Goal: Answer question/provide support: Share knowledge or assist other users

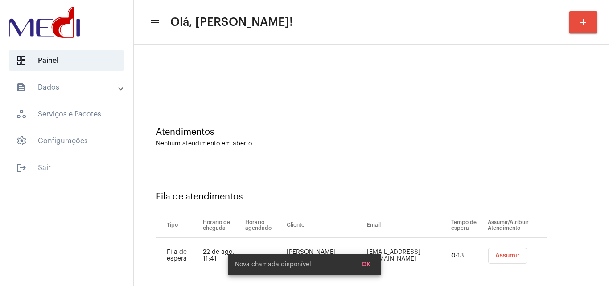
scroll to position [12, 0]
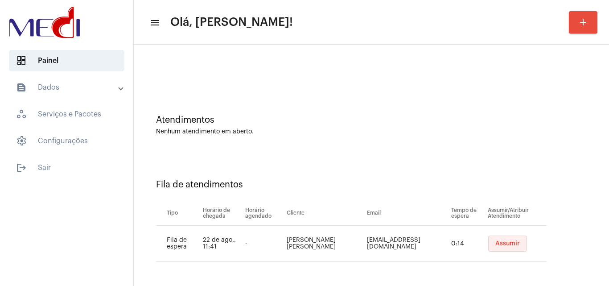
click at [496, 243] on span "Assumir" at bounding box center [508, 243] width 25 height 6
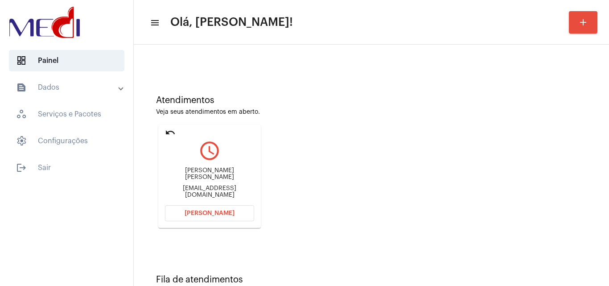
scroll to position [63, 0]
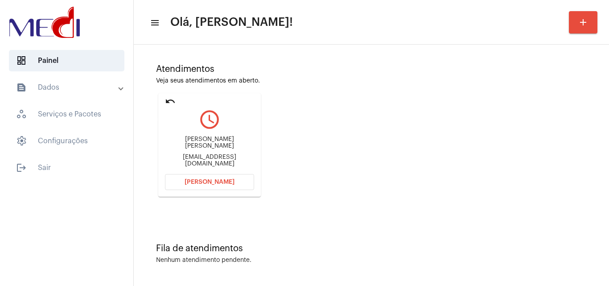
click at [170, 101] on mat-icon "undo" at bounding box center [170, 101] width 11 height 11
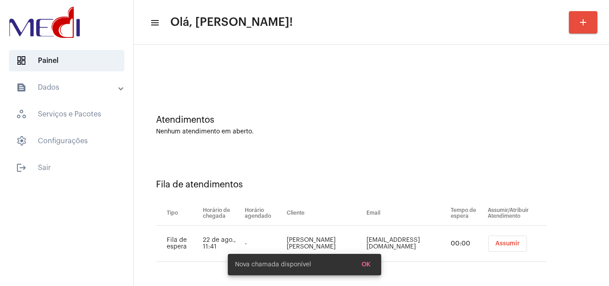
scroll to position [12, 0]
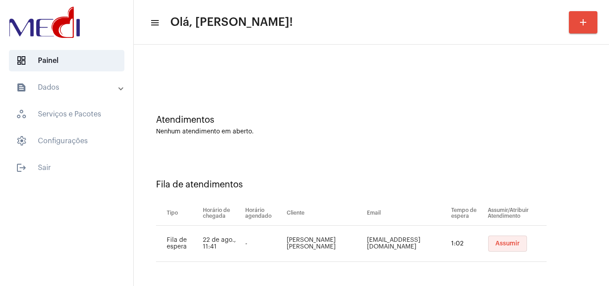
click at [489, 236] on button "Assumir" at bounding box center [508, 244] width 39 height 16
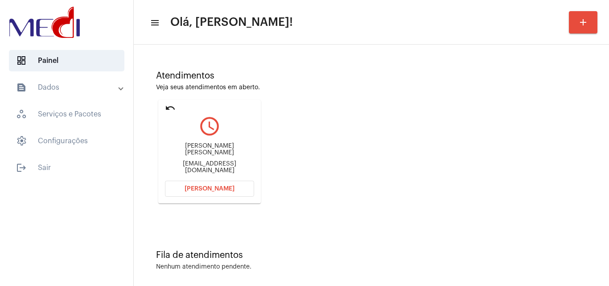
scroll to position [63, 0]
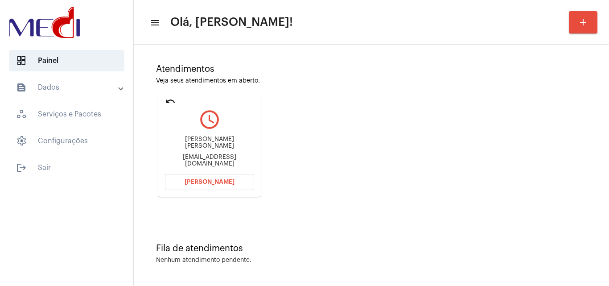
click at [188, 177] on button "Abrir Chamada" at bounding box center [209, 182] width 89 height 16
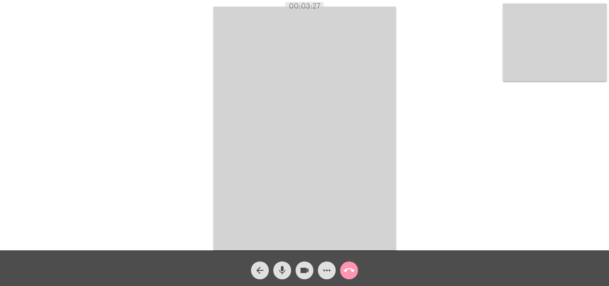
click at [348, 268] on mat-icon "call_end" at bounding box center [349, 270] width 11 height 11
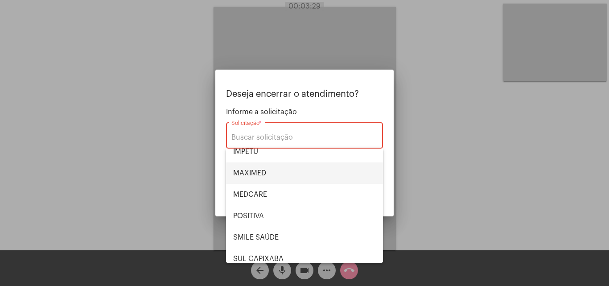
scroll to position [100, 0]
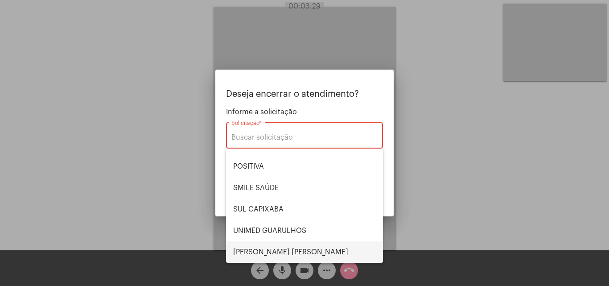
drag, startPoint x: 272, startPoint y: 254, endPoint x: 294, endPoint y: 250, distance: 22.2
click at [272, 254] on span "VERA CRUZ" at bounding box center [304, 251] width 143 height 21
type input "VERA CRUZ"
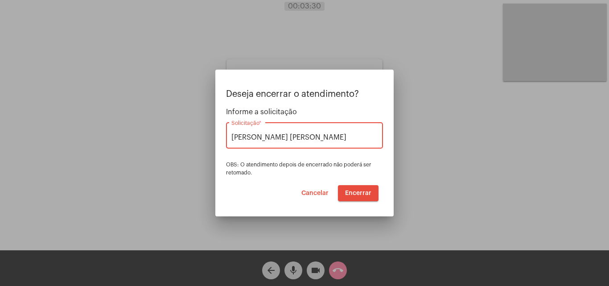
click at [352, 196] on button "Encerrar" at bounding box center [358, 193] width 41 height 16
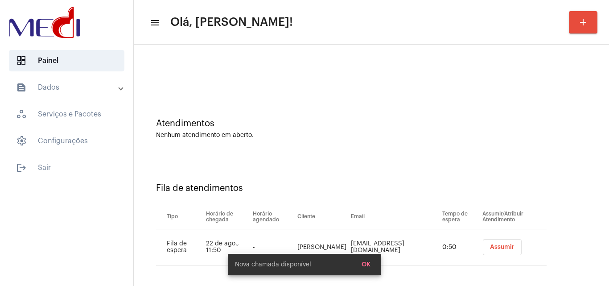
scroll to position [12, 0]
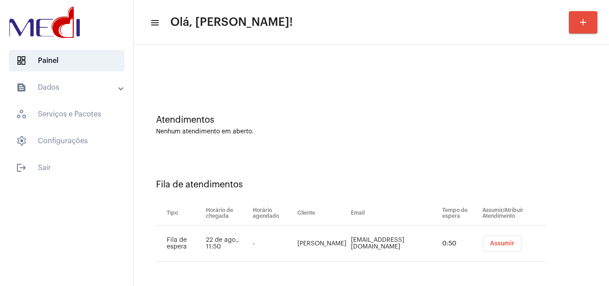
click at [498, 238] on button "Assumir" at bounding box center [502, 244] width 39 height 16
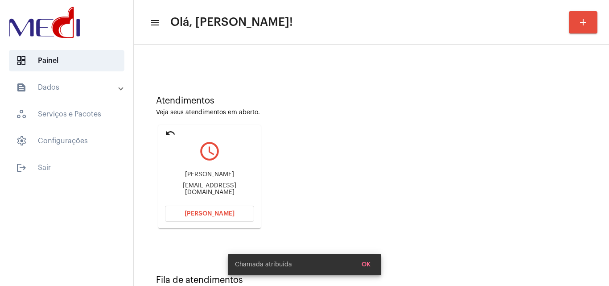
scroll to position [63, 0]
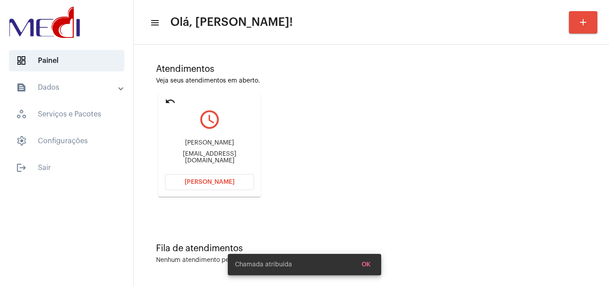
drag, startPoint x: 188, startPoint y: 143, endPoint x: 243, endPoint y: 145, distance: 54.9
click at [243, 145] on div "Vitoria Rigue" at bounding box center [209, 143] width 89 height 7
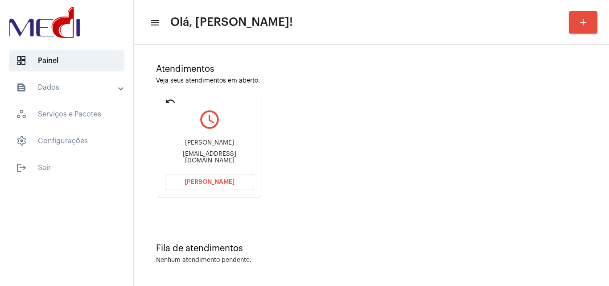
copy div "Vitoria Rigue"
click at [207, 182] on span "Abrir Chamada" at bounding box center [210, 182] width 50 height 6
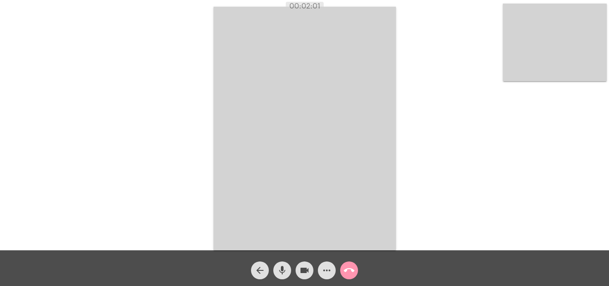
click at [357, 274] on div "call_end" at bounding box center [349, 268] width 22 height 22
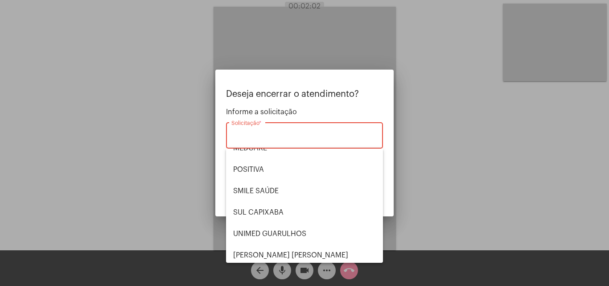
scroll to position [100, 0]
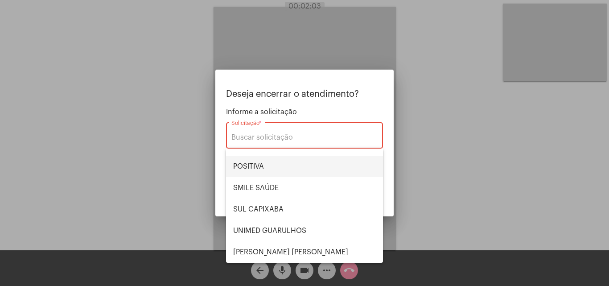
click at [280, 164] on span "POSITIVA" at bounding box center [304, 166] width 143 height 21
type input "POSITIVA"
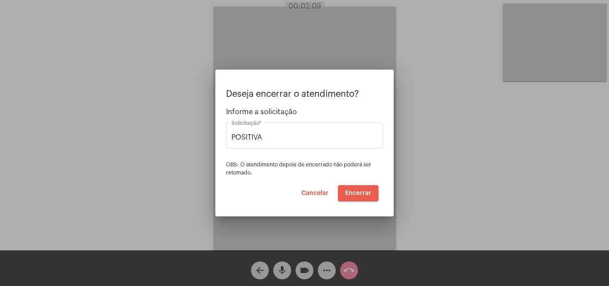
click at [358, 192] on span "Encerrar" at bounding box center [358, 193] width 26 height 6
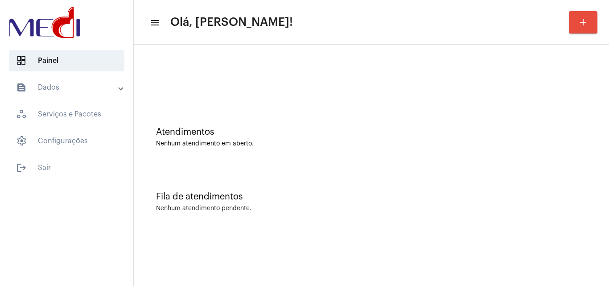
click at [305, 130] on div "Atendimentos" at bounding box center [371, 132] width 431 height 10
click at [150, 160] on div "Atendimentos Nenhum atendimento em aberto." at bounding box center [371, 132] width 467 height 65
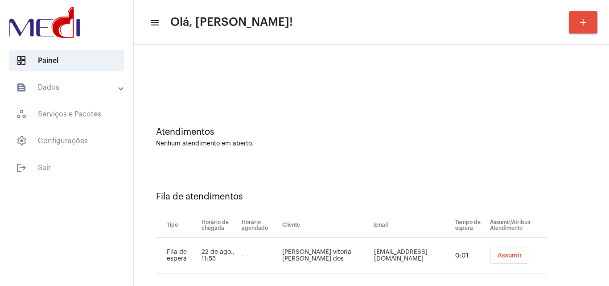
scroll to position [12, 0]
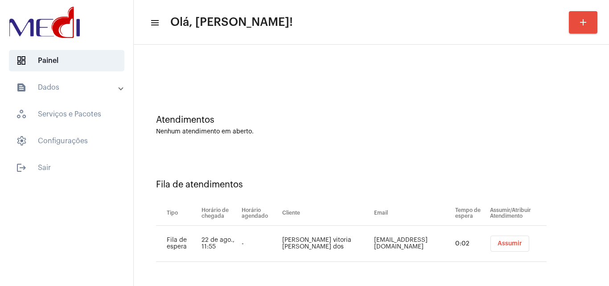
click at [508, 244] on span "Assumir" at bounding box center [510, 243] width 25 height 6
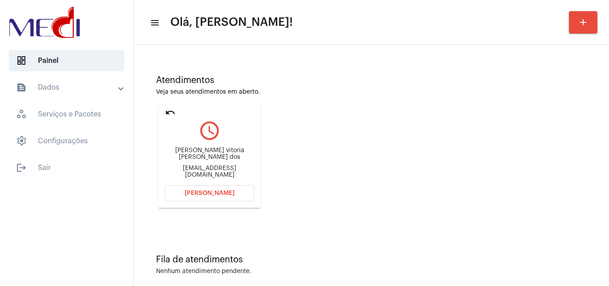
scroll to position [63, 0]
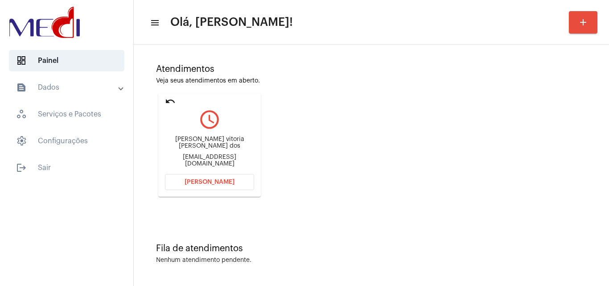
drag, startPoint x: 166, startPoint y: 138, endPoint x: 211, endPoint y: 147, distance: 46.4
click at [211, 147] on div "Lorene vitoria Silva de Lima dos lvlorenevitoria@gmail.com" at bounding box center [209, 152] width 89 height 40
copy div "Lorene vitoria Silva de Lima do"
click at [206, 187] on button "Abrir Chamada" at bounding box center [209, 182] width 89 height 16
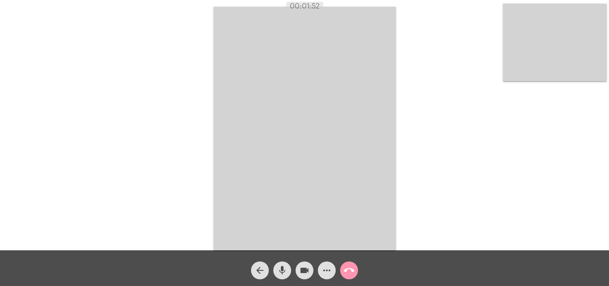
click at [351, 272] on mat-icon "call_end" at bounding box center [349, 270] width 11 height 11
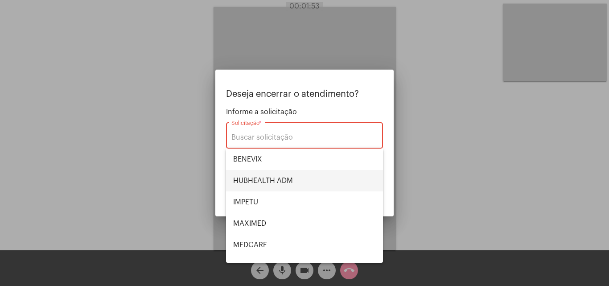
click at [282, 182] on span "HUBHEALTH ADM" at bounding box center [304, 180] width 143 height 21
type input "HUBHEALTH ADM"
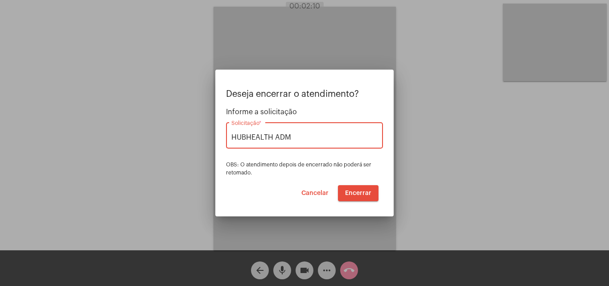
click at [359, 192] on span "Encerrar" at bounding box center [358, 193] width 26 height 6
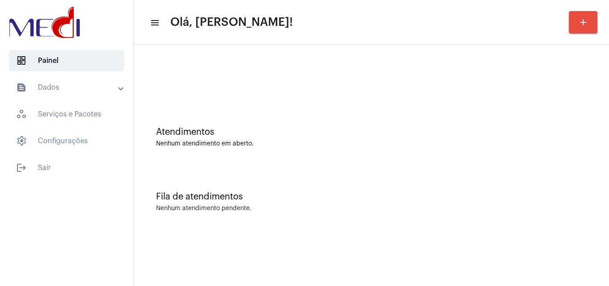
click at [348, 208] on div "Nenhum atendimento pendente." at bounding box center [371, 208] width 431 height 7
click at [305, 100] on div "Atendimentos Nenhum atendimento em aberto." at bounding box center [371, 132] width 467 height 65
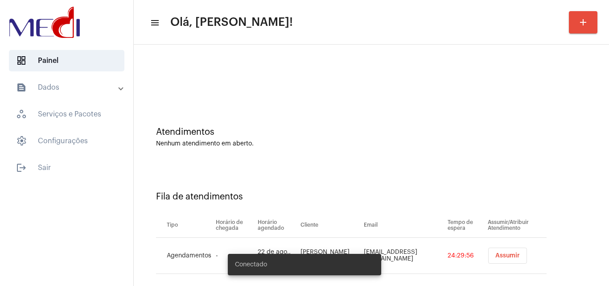
click at [496, 258] on span "Assumir" at bounding box center [508, 256] width 25 height 6
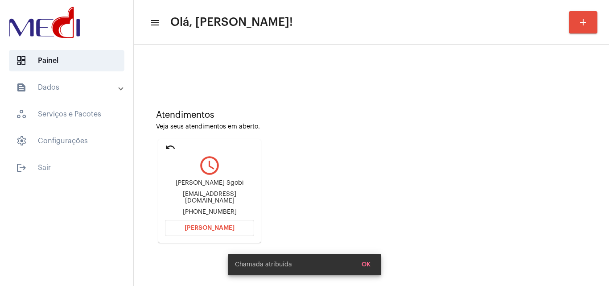
scroll to position [63, 0]
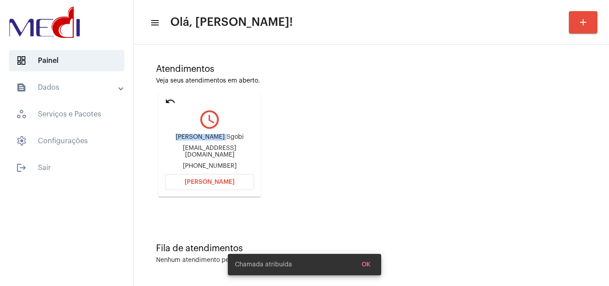
drag, startPoint x: 168, startPoint y: 140, endPoint x: 217, endPoint y: 141, distance: 48.7
click at [217, 141] on div "Beatriz Vandsbergs Sgobi" at bounding box center [209, 137] width 89 height 7
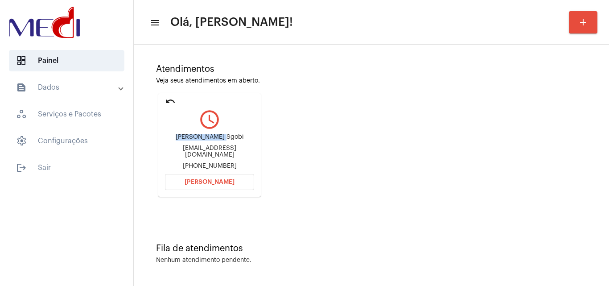
copy div "Beatriz Vandsb"
click at [237, 188] on button "Abrir Chamada" at bounding box center [209, 182] width 89 height 16
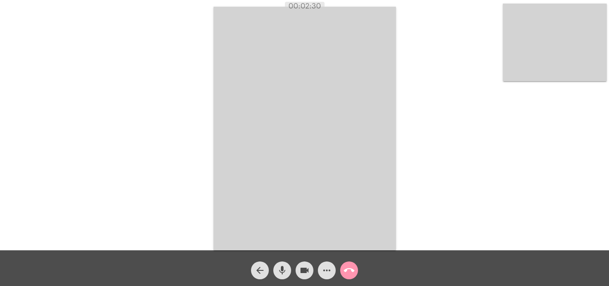
click at [344, 270] on mat-icon "call_end" at bounding box center [349, 270] width 11 height 11
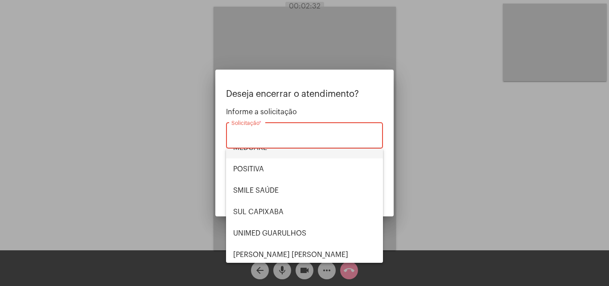
scroll to position [100, 0]
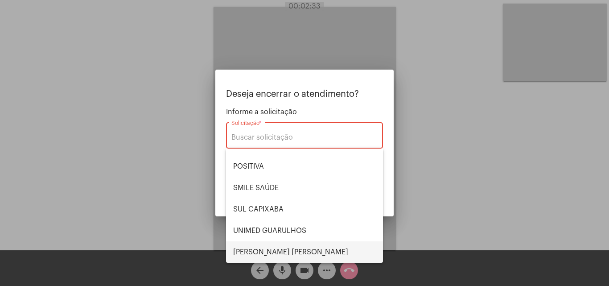
click at [268, 247] on span "[PERSON_NAME] [PERSON_NAME]" at bounding box center [304, 251] width 143 height 21
type input "[PERSON_NAME] [PERSON_NAME]"
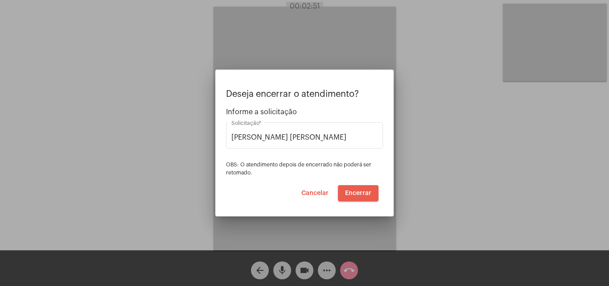
click at [351, 196] on span "Encerrar" at bounding box center [358, 193] width 26 height 6
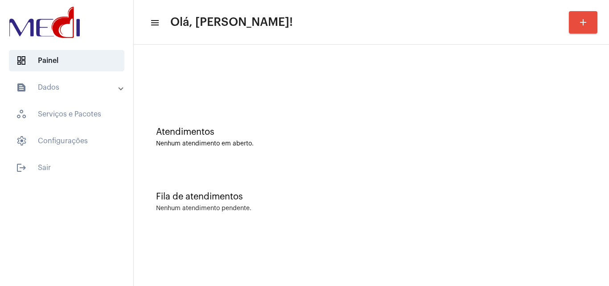
click at [372, 124] on div "Atendimentos Nenhum atendimento em aberto." at bounding box center [371, 132] width 467 height 65
click at [296, 119] on div "Atendimentos Nenhum atendimento em aberto." at bounding box center [371, 132] width 467 height 65
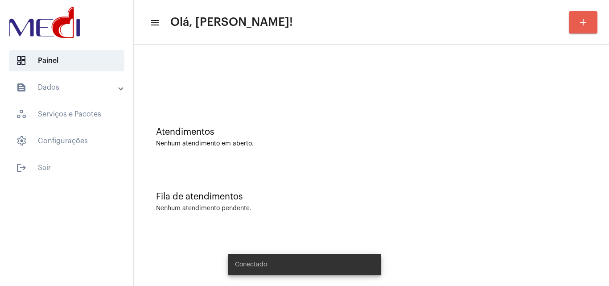
click at [586, 24] on mat-icon "add" at bounding box center [583, 22] width 11 height 11
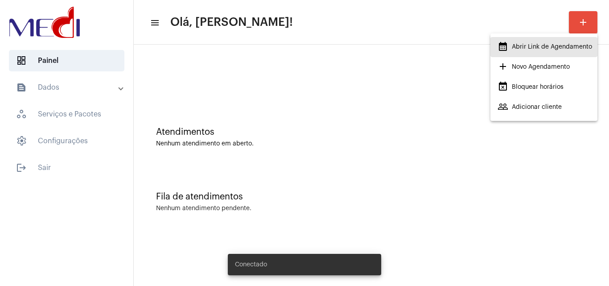
click at [564, 53] on span "calendar_month_outlined Abrir Link de Agendamento" at bounding box center [545, 47] width 95 height 16
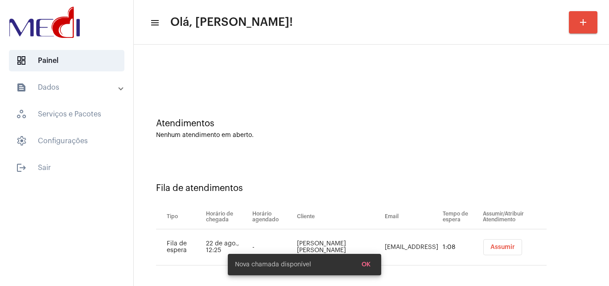
scroll to position [12, 0]
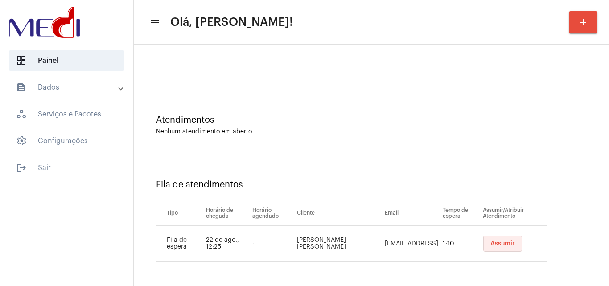
click at [508, 244] on span "Assumir" at bounding box center [503, 243] width 25 height 6
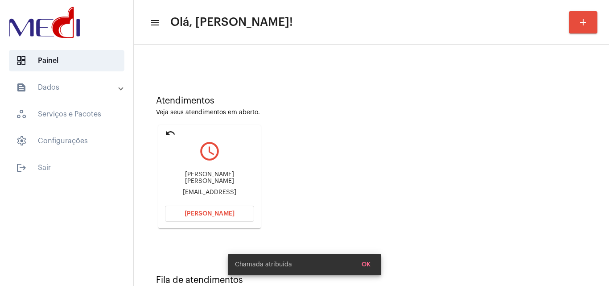
scroll to position [63, 0]
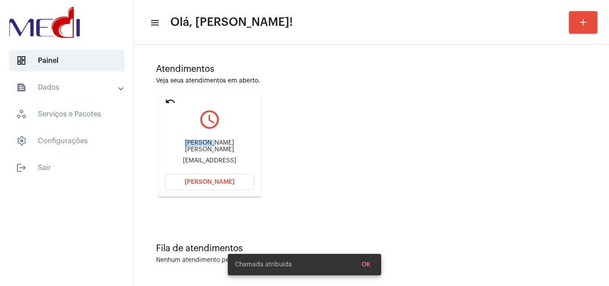
drag, startPoint x: 178, startPoint y: 143, endPoint x: 206, endPoint y: 146, distance: 28.3
click at [206, 146] on div "Elma aparecida roza" at bounding box center [209, 146] width 89 height 13
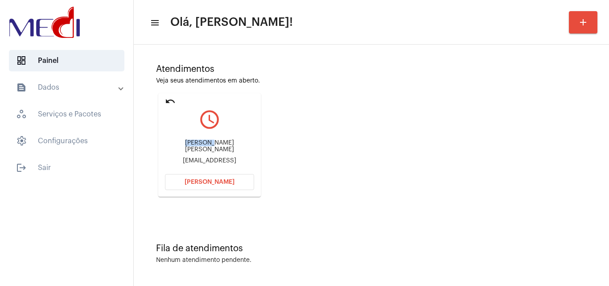
copy div "Elma apa"
click at [196, 182] on span "Abrir Chamada" at bounding box center [210, 182] width 50 height 6
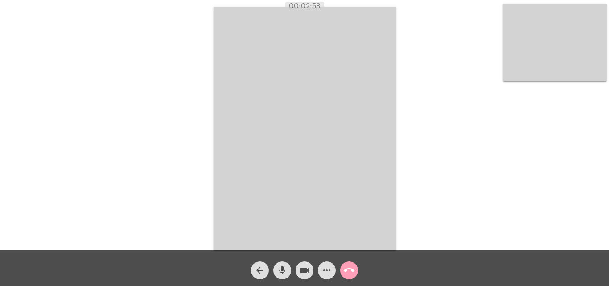
click at [342, 268] on button "call_end" at bounding box center [349, 270] width 18 height 18
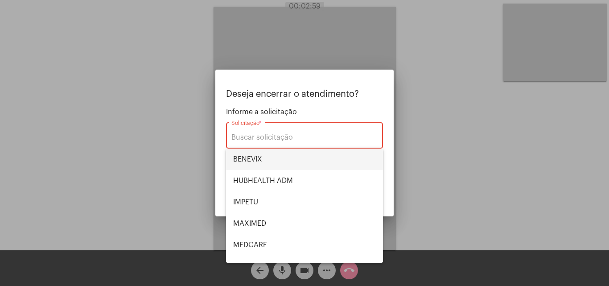
click at [286, 160] on span "BENEVIX" at bounding box center [304, 159] width 143 height 21
type input "BENEVIX"
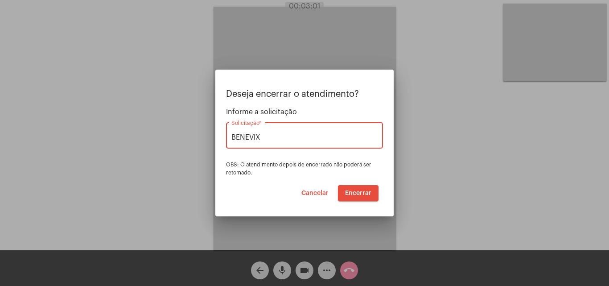
click at [355, 195] on span "Encerrar" at bounding box center [358, 193] width 26 height 6
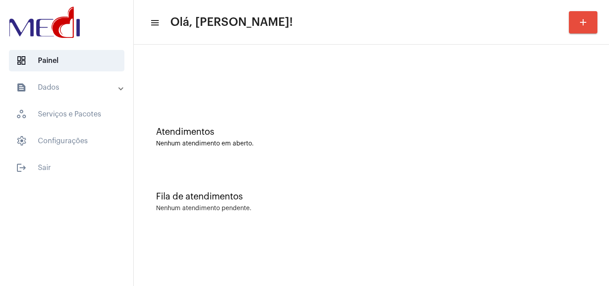
click at [287, 199] on div "Fila de atendimentos" at bounding box center [371, 197] width 431 height 10
click at [303, 112] on div "Atendimentos Nenhum atendimento em aberto." at bounding box center [371, 132] width 467 height 65
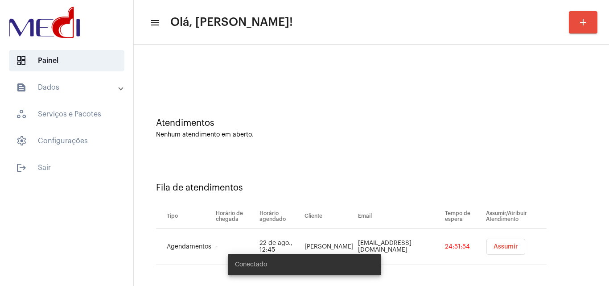
scroll to position [12, 0]
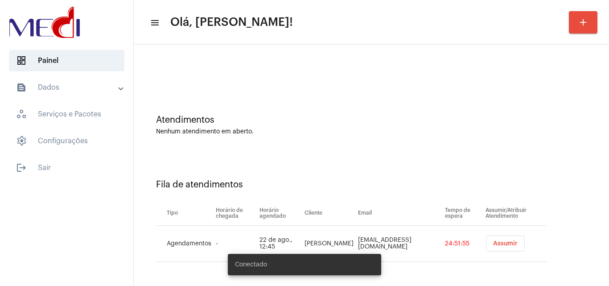
click at [493, 245] on span "Assumir" at bounding box center [505, 243] width 25 height 6
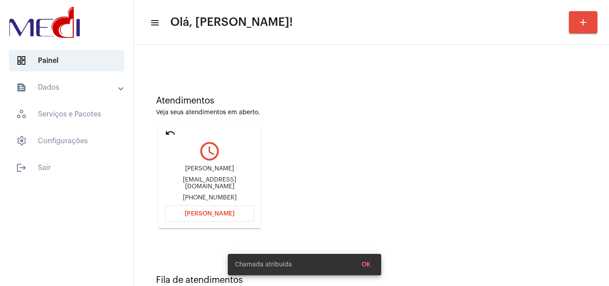
scroll to position [63, 0]
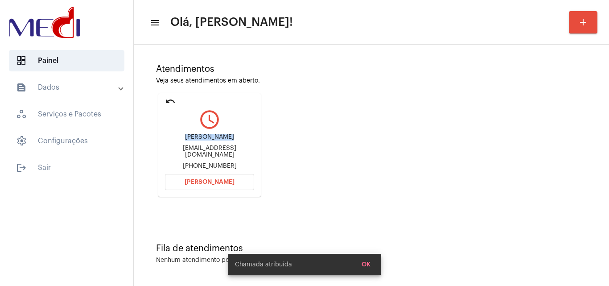
drag, startPoint x: 192, startPoint y: 141, endPoint x: 236, endPoint y: 144, distance: 44.3
click at [235, 144] on div "[PERSON_NAME] [PERSON_NAME][EMAIL_ADDRESS][DOMAIN_NAME] [PHONE_NUMBER]" at bounding box center [209, 152] width 89 height 40
copy div "[PERSON_NAME]"
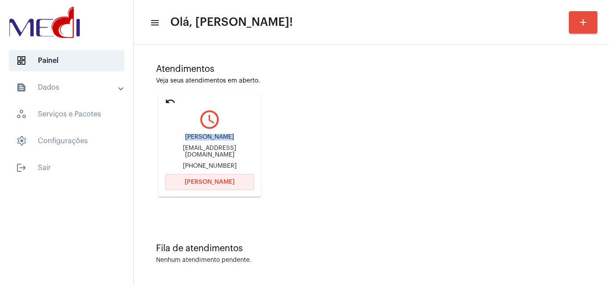
click at [213, 182] on span "[PERSON_NAME]" at bounding box center [210, 182] width 50 height 6
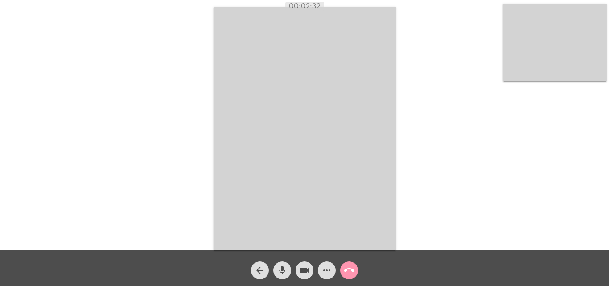
click at [348, 271] on mat-icon "call_end" at bounding box center [349, 270] width 11 height 11
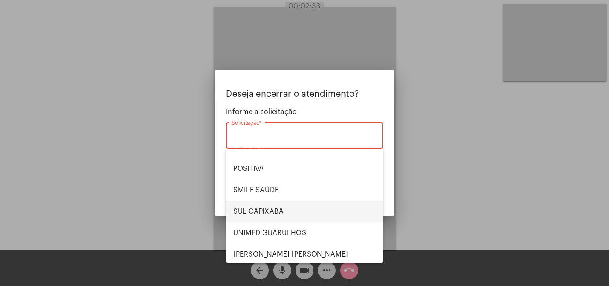
scroll to position [100, 0]
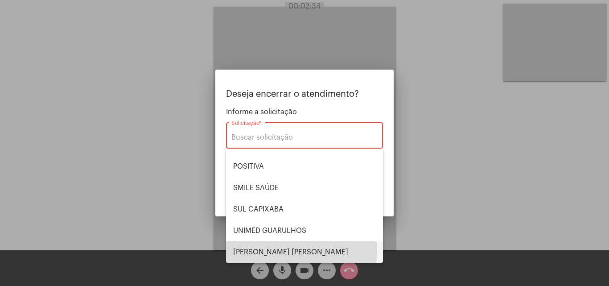
click at [272, 249] on span "VERA CRUZ" at bounding box center [304, 251] width 143 height 21
type input "VERA CRUZ"
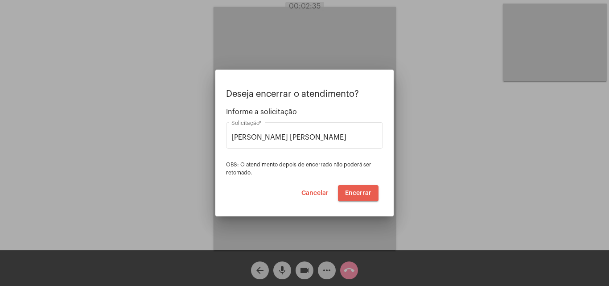
click at [350, 191] on span "Encerrar" at bounding box center [358, 193] width 26 height 6
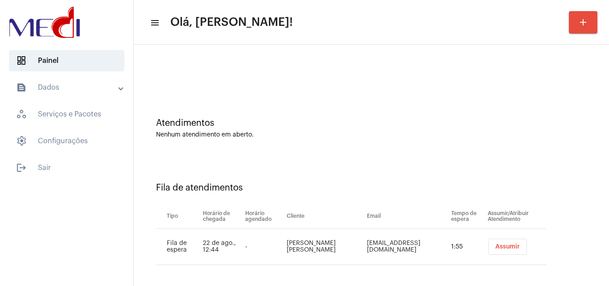
scroll to position [12, 0]
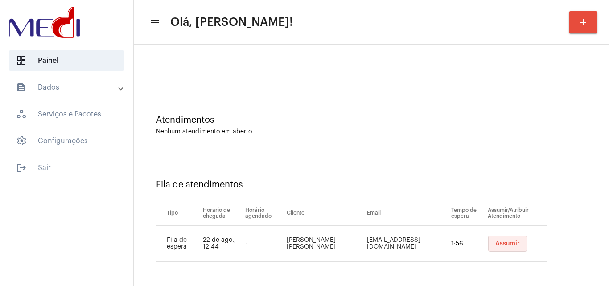
click at [496, 244] on span "Assumir" at bounding box center [508, 243] width 25 height 6
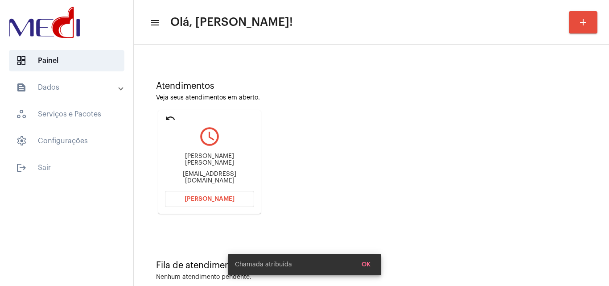
scroll to position [63, 0]
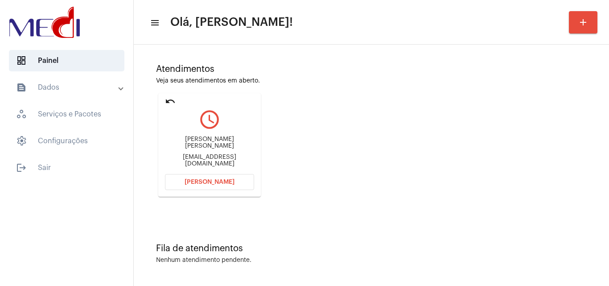
drag, startPoint x: 170, startPoint y: 142, endPoint x: 206, endPoint y: 144, distance: 36.6
click at [206, 144] on div "Halyson wildy Araújo santos Claudianemoraes767@gmail.com" at bounding box center [209, 152] width 89 height 40
copy div "Halyson wild"
click at [217, 184] on span "Abrir Chamada" at bounding box center [210, 182] width 50 height 6
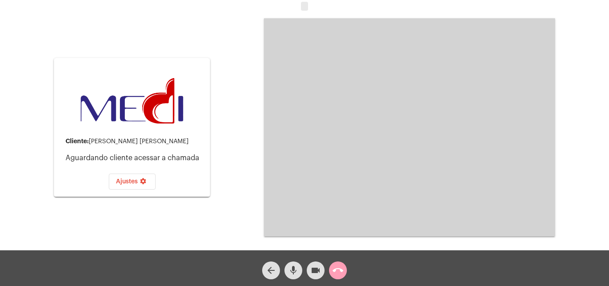
click at [334, 271] on mat-icon "call_end" at bounding box center [338, 270] width 11 height 11
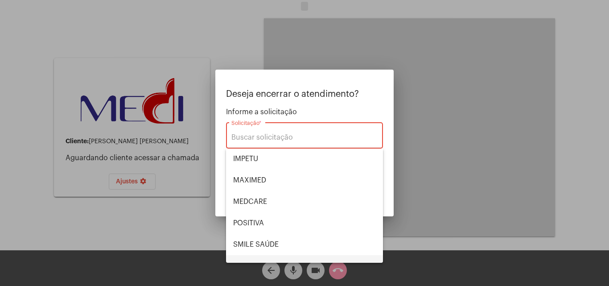
scroll to position [100, 0]
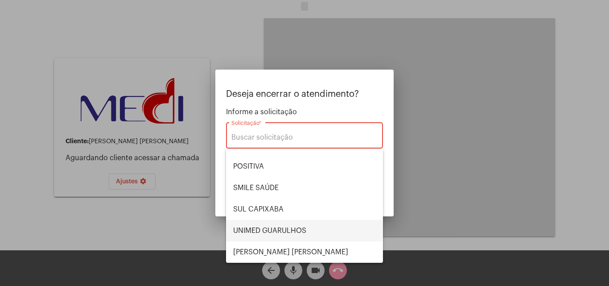
click at [294, 227] on span "UNIMED GUARULHOS" at bounding box center [304, 230] width 143 height 21
type input "UNIMED GUARULHOS"
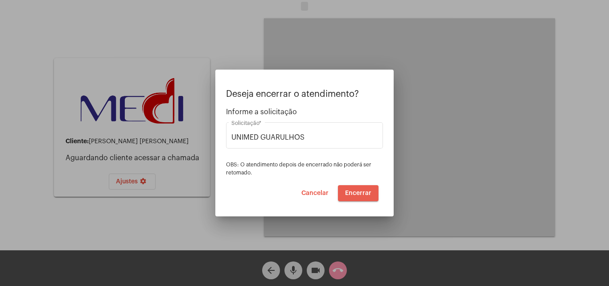
click at [358, 193] on span "Encerrar" at bounding box center [358, 193] width 26 height 6
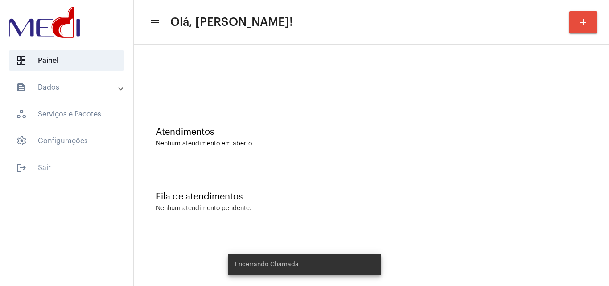
click at [289, 176] on div "Fila de atendimentos Nenhum atendimento pendente." at bounding box center [371, 197] width 467 height 65
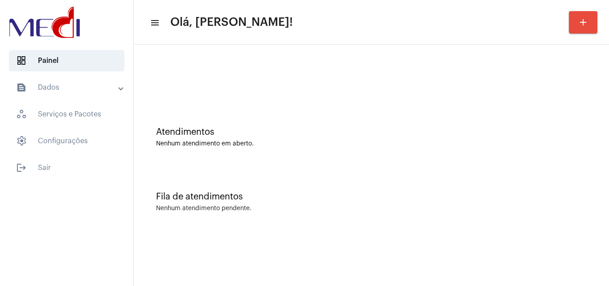
click at [344, 225] on div "Fila de atendimentos Nenhum atendimento pendente." at bounding box center [371, 197] width 467 height 65
click at [344, 220] on div "Fila de atendimentos Nenhum atendimento pendente." at bounding box center [371, 197] width 467 height 65
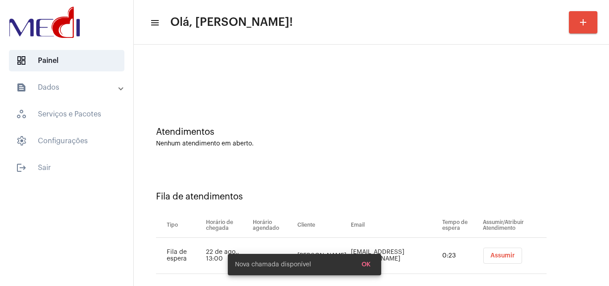
scroll to position [12, 0]
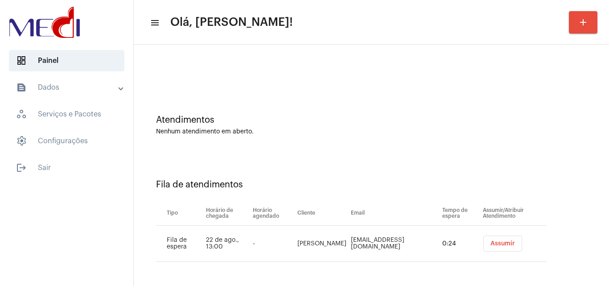
click at [496, 241] on span "Assumir" at bounding box center [503, 243] width 25 height 6
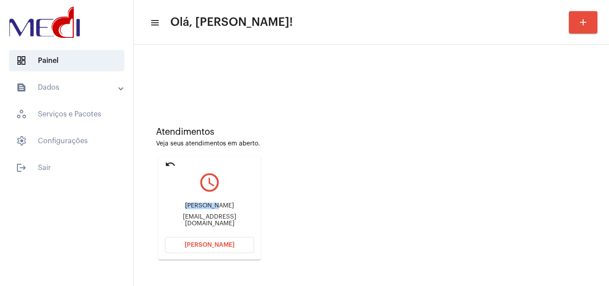
drag, startPoint x: 168, startPoint y: 204, endPoint x: 197, endPoint y: 207, distance: 29.7
click at [197, 207] on div "Halyson wildy Araújo santos [EMAIL_ADDRESS][DOMAIN_NAME]" at bounding box center [209, 215] width 89 height 40
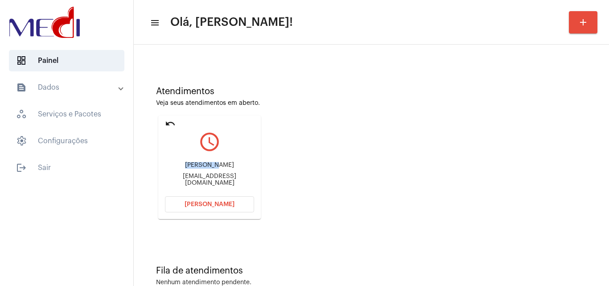
scroll to position [63, 0]
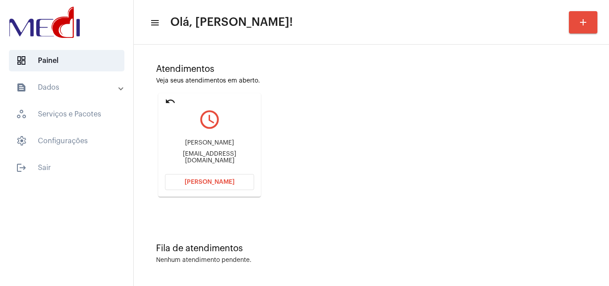
drag, startPoint x: 294, startPoint y: 198, endPoint x: 287, endPoint y: 199, distance: 7.2
click at [294, 198] on div "Atendimentos Veja seus atendimentos em aberto. undo query_builder Halyson wildy…" at bounding box center [371, 126] width 467 height 179
click at [228, 178] on button "[PERSON_NAME]" at bounding box center [209, 182] width 89 height 16
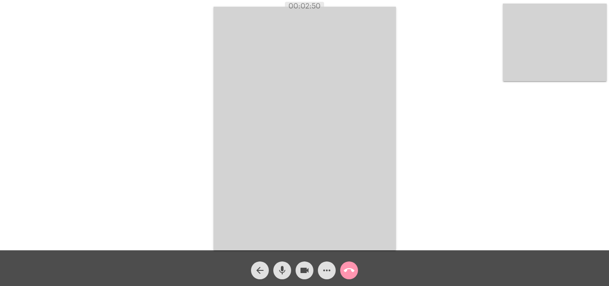
click at [348, 274] on mat-icon "call_end" at bounding box center [349, 270] width 11 height 11
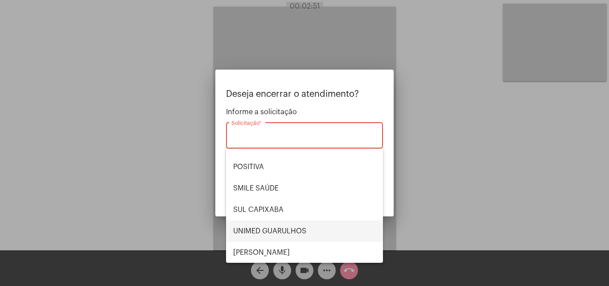
scroll to position [100, 0]
click at [312, 232] on span "UNIMED GUARULHOS" at bounding box center [304, 230] width 143 height 21
type input "UNIMED GUARULHOS"
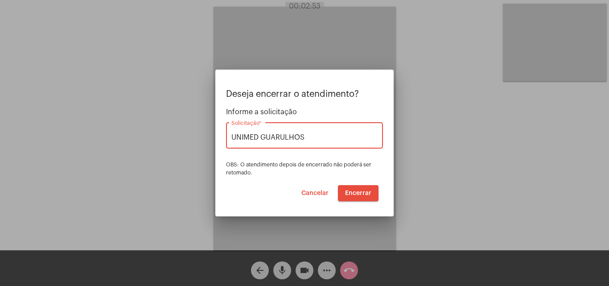
click at [355, 191] on span "Encerrar" at bounding box center [358, 193] width 26 height 6
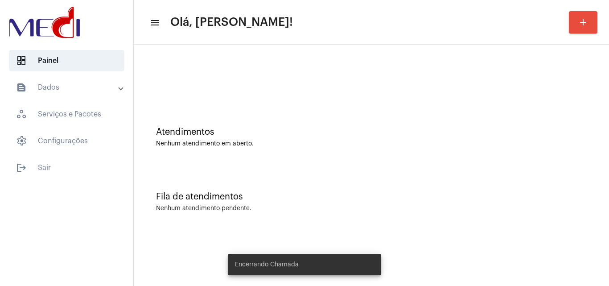
click at [424, 186] on div "Fila de atendimentos Nenhum atendimento pendente." at bounding box center [371, 197] width 467 height 65
drag, startPoint x: 356, startPoint y: 173, endPoint x: 191, endPoint y: 33, distance: 217.2
click at [356, 173] on div "Fila de atendimentos Nenhum atendimento pendente." at bounding box center [371, 197] width 467 height 65
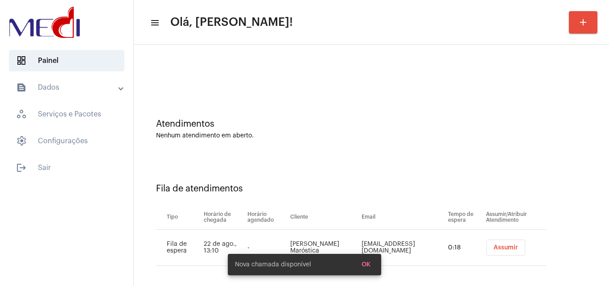
scroll to position [12, 0]
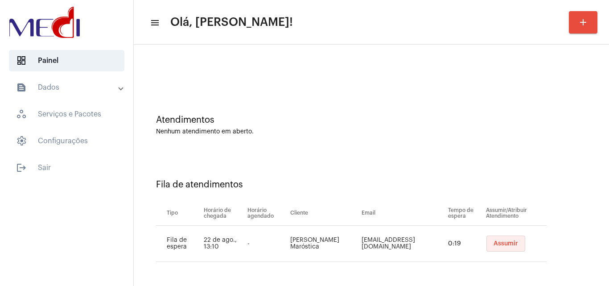
click at [498, 242] on span "Assumir" at bounding box center [506, 243] width 25 height 6
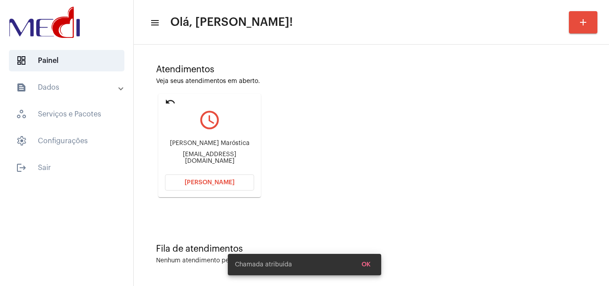
scroll to position [63, 0]
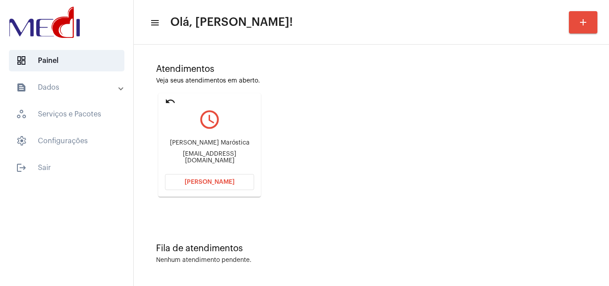
drag, startPoint x: 171, startPoint y: 141, endPoint x: 235, endPoint y: 149, distance: 64.2
click at [235, 149] on div "Larissa Maluly Maróstica lmaluly@hotmail.com" at bounding box center [209, 152] width 89 height 40
copy div "Larissa Maluly Marós"
click at [218, 176] on button "Abrir Chamada" at bounding box center [209, 182] width 89 height 16
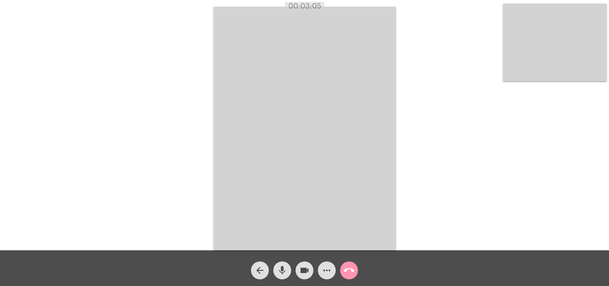
click at [348, 272] on mat-icon "call_end" at bounding box center [349, 270] width 11 height 11
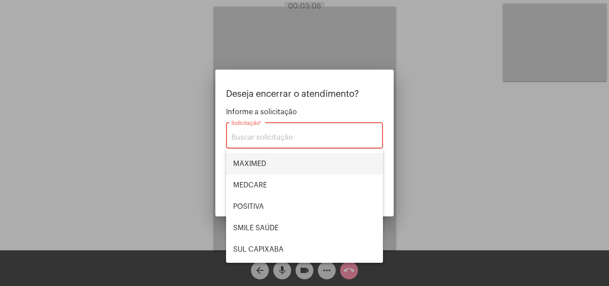
scroll to position [100, 0]
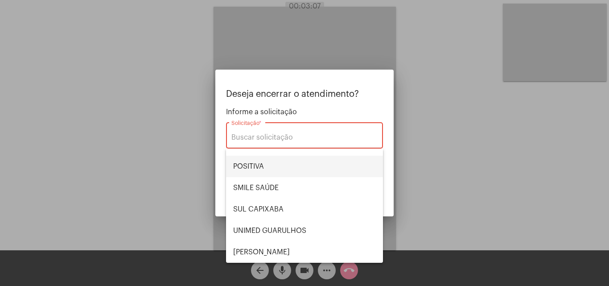
drag, startPoint x: 266, startPoint y: 163, endPoint x: 303, endPoint y: 176, distance: 39.8
click at [266, 162] on span "POSITIVA" at bounding box center [304, 166] width 143 height 21
type input "POSITIVA"
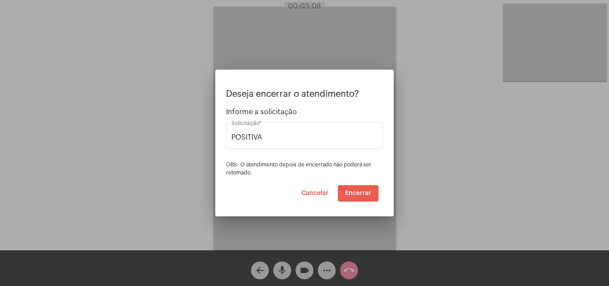
click at [358, 193] on span "Encerrar" at bounding box center [358, 193] width 26 height 6
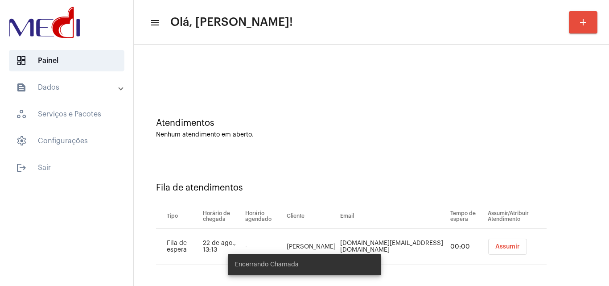
scroll to position [12, 0]
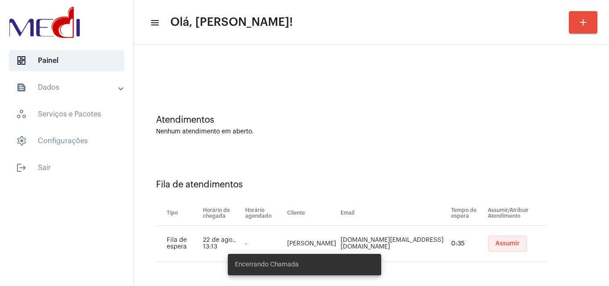
click at [498, 242] on span "Assumir" at bounding box center [508, 243] width 25 height 6
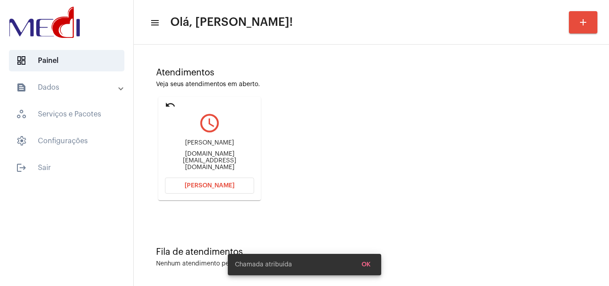
scroll to position [63, 0]
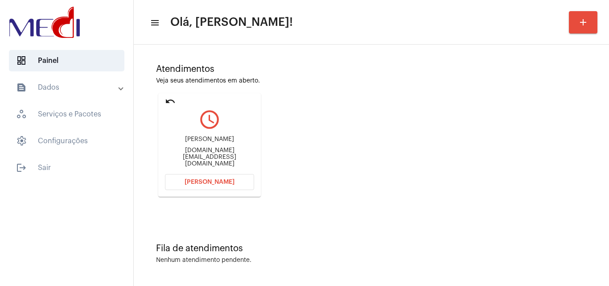
drag, startPoint x: 161, startPoint y: 143, endPoint x: 209, endPoint y: 150, distance: 48.3
click at [209, 150] on mat-card "undo query_builder Ednéia Belkiss Alves de Souza belkiss.tj@hotmail.com Abrir C…" at bounding box center [209, 145] width 103 height 104
copy div "Ednéia Belkiss"
click at [217, 177] on button "Abrir Chamada" at bounding box center [209, 182] width 89 height 16
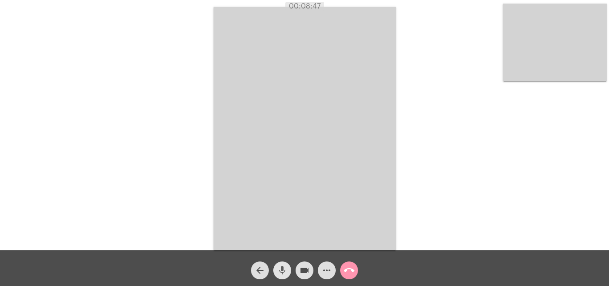
click at [281, 272] on mat-icon "mic" at bounding box center [282, 270] width 11 height 11
click at [305, 271] on mat-icon "videocam" at bounding box center [304, 270] width 11 height 11
click at [302, 271] on mat-icon "videocam_off" at bounding box center [304, 270] width 11 height 11
click at [279, 269] on mat-icon "mic_off" at bounding box center [282, 270] width 11 height 11
click at [345, 268] on mat-icon "call_end" at bounding box center [349, 270] width 11 height 11
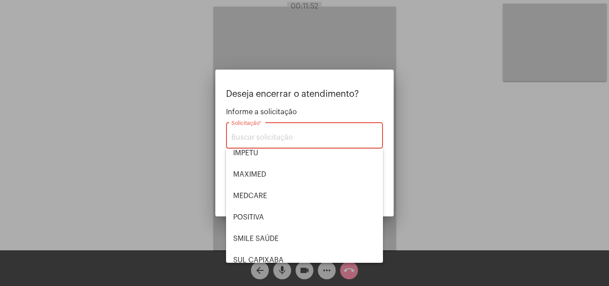
scroll to position [100, 0]
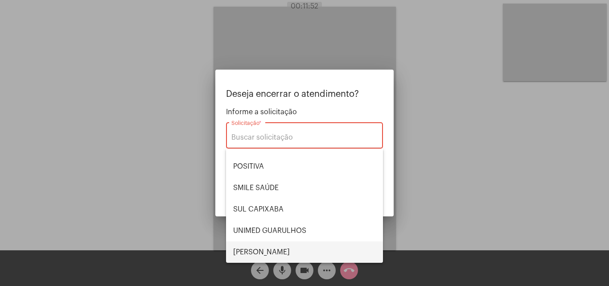
click at [277, 250] on span "VERA CRUZ" at bounding box center [304, 251] width 143 height 21
type input "VERA CRUZ"
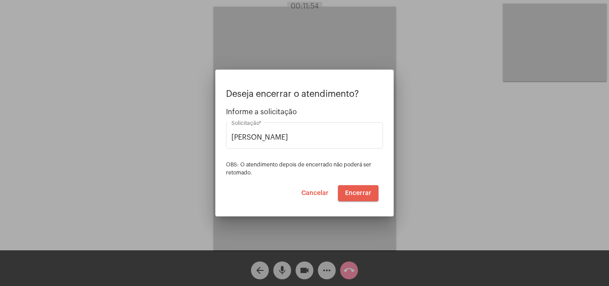
click at [365, 195] on span "Encerrar" at bounding box center [358, 193] width 26 height 6
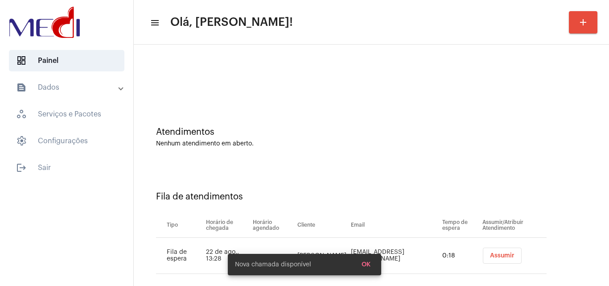
scroll to position [12, 0]
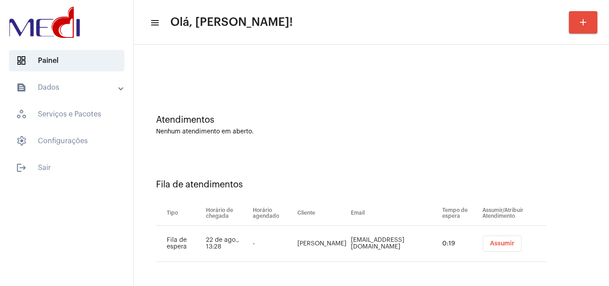
click at [490, 240] on span "Assumir" at bounding box center [502, 243] width 25 height 6
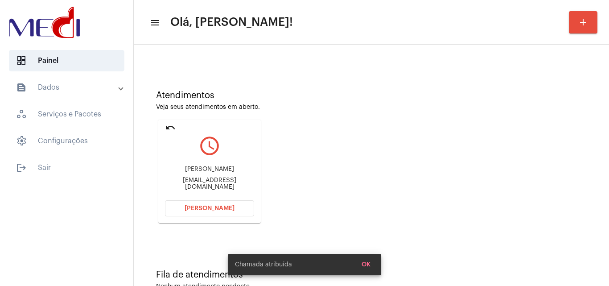
scroll to position [63, 0]
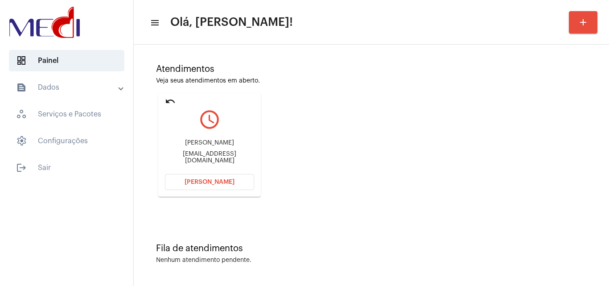
drag, startPoint x: 232, startPoint y: 147, endPoint x: 240, endPoint y: 149, distance: 8.1
click at [240, 146] on div "Andreia Bezerra" at bounding box center [209, 143] width 89 height 7
drag, startPoint x: 172, startPoint y: 156, endPoint x: 192, endPoint y: 158, distance: 20.6
click at [192, 158] on div "andiesb2018@gmail.com" at bounding box center [209, 157] width 89 height 13
copy div "andies"
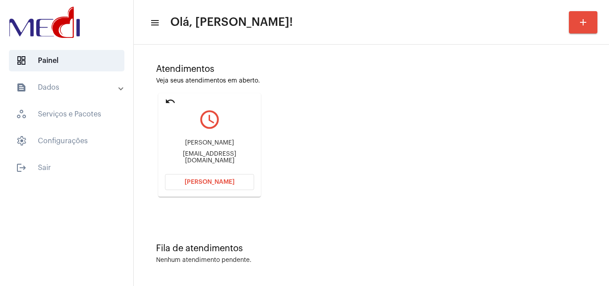
click at [208, 182] on span "Abrir Chamada" at bounding box center [210, 182] width 50 height 6
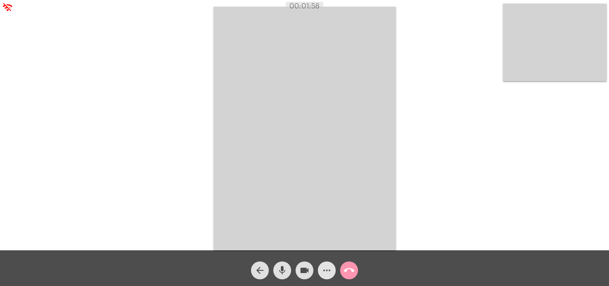
click at [325, 272] on mat-icon "more_horiz" at bounding box center [327, 270] width 11 height 11
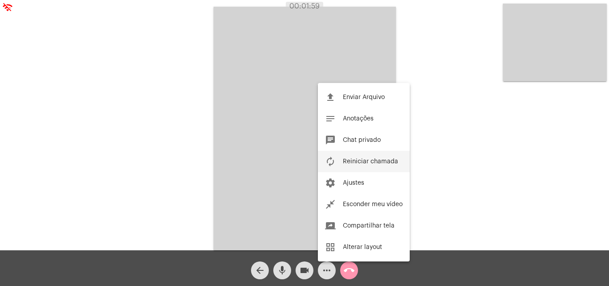
click at [362, 159] on span "Reiniciar chamada" at bounding box center [370, 161] width 55 height 6
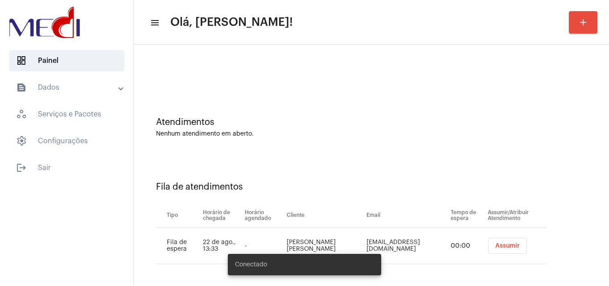
scroll to position [12, 0]
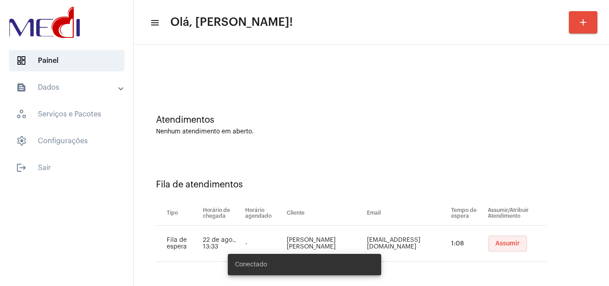
click at [489, 239] on button "Assumir" at bounding box center [508, 244] width 39 height 16
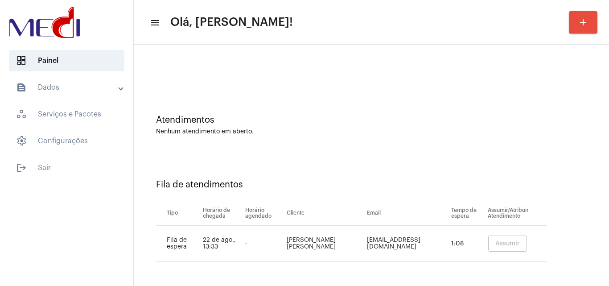
scroll to position [0, 0]
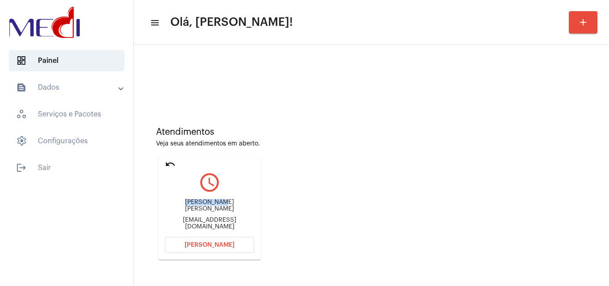
drag, startPoint x: 172, startPoint y: 207, endPoint x: 180, endPoint y: 172, distance: 35.8
click at [211, 207] on div "[PERSON_NAME] [PERSON_NAME]" at bounding box center [209, 205] width 89 height 13
copy div "[PERSON_NAME]"
click at [207, 244] on span "Abrir Chamada" at bounding box center [210, 245] width 50 height 6
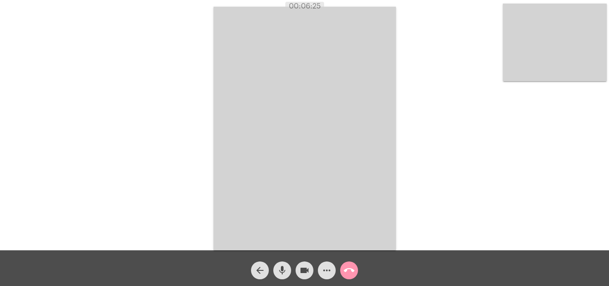
click at [350, 274] on mat-icon "call_end" at bounding box center [349, 270] width 11 height 11
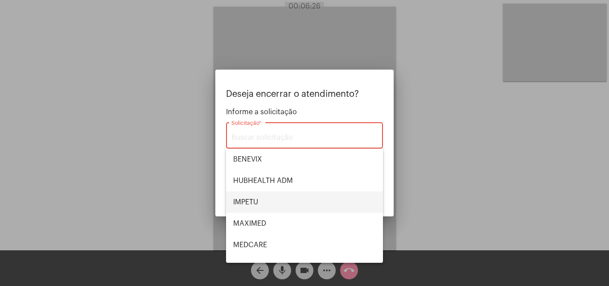
scroll to position [100, 0]
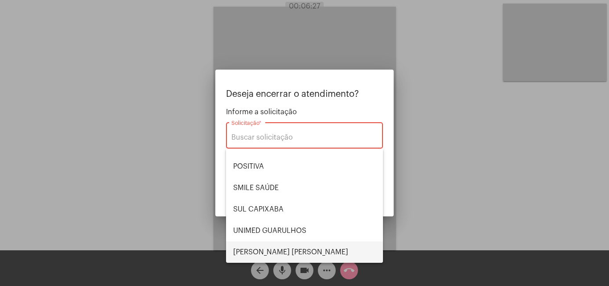
click at [269, 252] on span "VERA CRUZ" at bounding box center [304, 251] width 143 height 21
type input "VERA CRUZ"
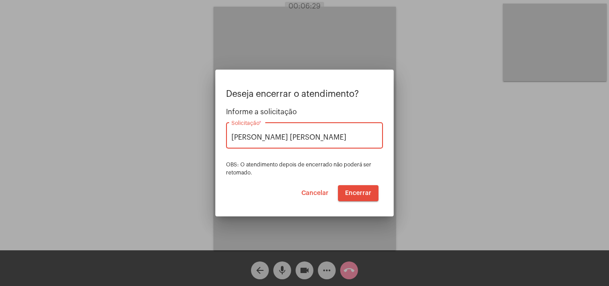
click at [355, 194] on span "Encerrar" at bounding box center [358, 193] width 26 height 6
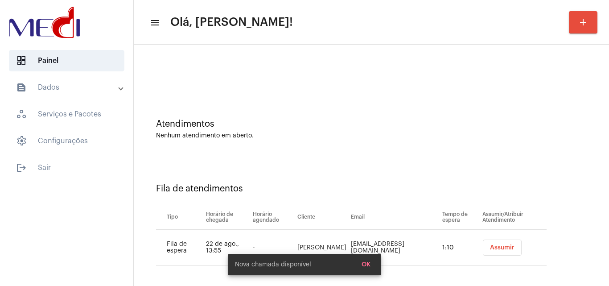
scroll to position [12, 0]
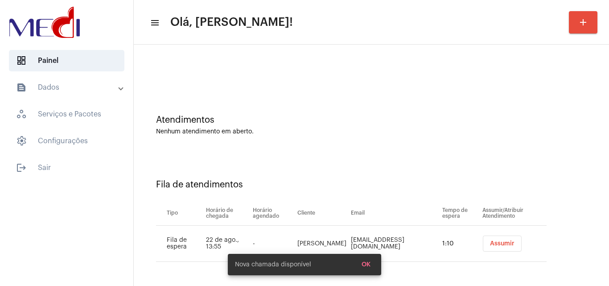
click at [508, 241] on span "Assumir" at bounding box center [502, 243] width 25 height 6
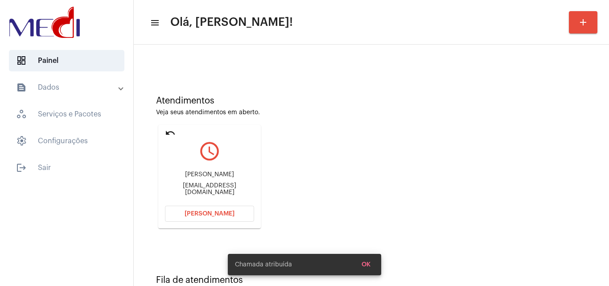
scroll to position [63, 0]
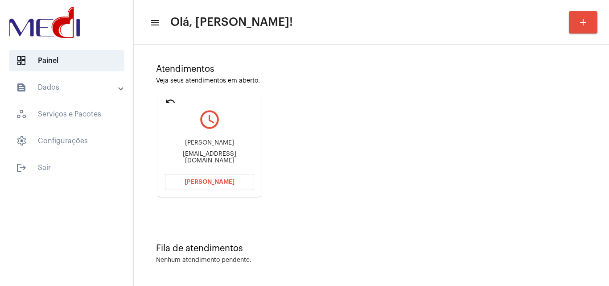
drag, startPoint x: 173, startPoint y: 138, endPoint x: 236, endPoint y: 153, distance: 64.9
click at [236, 153] on div "Amanda Rocha da cruz mandelli amandarochadacruz46@gmail.com" at bounding box center [209, 152] width 89 height 40
copy div "Amanda Rocha da cruz mandelli"
click at [220, 179] on span "Abrir Chamada" at bounding box center [210, 182] width 50 height 6
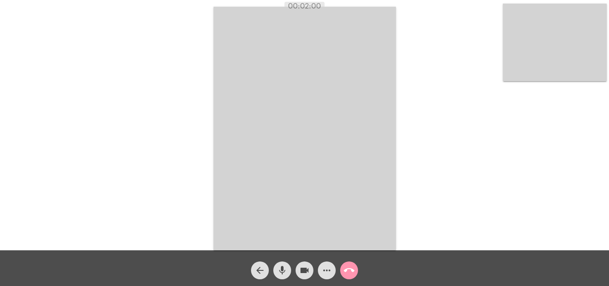
click at [352, 270] on mat-icon "call_end" at bounding box center [349, 270] width 11 height 11
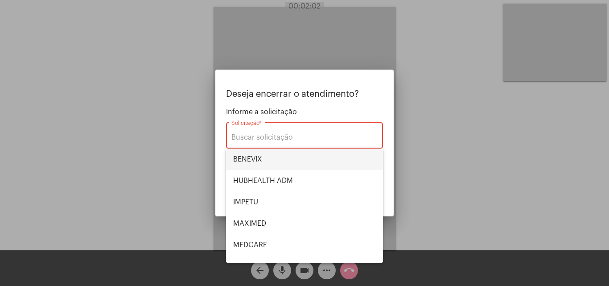
click at [273, 162] on span "BENEVIX" at bounding box center [304, 159] width 143 height 21
type input "BENEVIX"
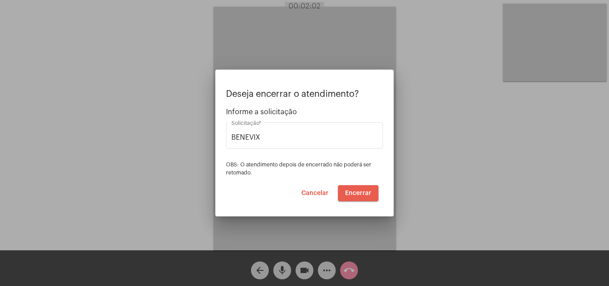
click at [355, 190] on button "Encerrar" at bounding box center [358, 193] width 41 height 16
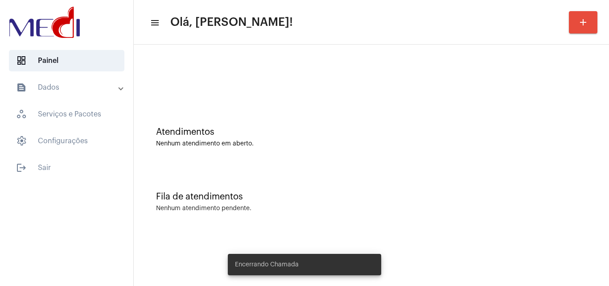
click at [351, 150] on div "Atendimentos Nenhum atendimento em aberto." at bounding box center [371, 132] width 467 height 65
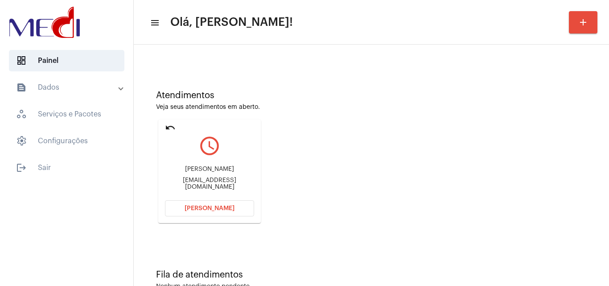
scroll to position [63, 0]
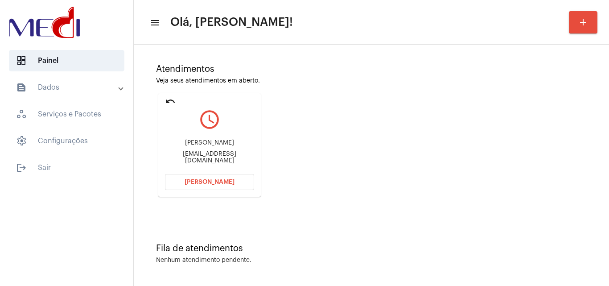
drag, startPoint x: 174, startPoint y: 142, endPoint x: 212, endPoint y: 145, distance: 38.9
click at [212, 145] on div "Suellen Cristina da Silva Thursussu@gmail.com" at bounding box center [209, 152] width 89 height 40
copy div "Suellen Crist"
drag, startPoint x: 173, startPoint y: 156, endPoint x: 196, endPoint y: 158, distance: 22.9
click at [196, 158] on div "Thursussu@gmail.com" at bounding box center [209, 157] width 89 height 13
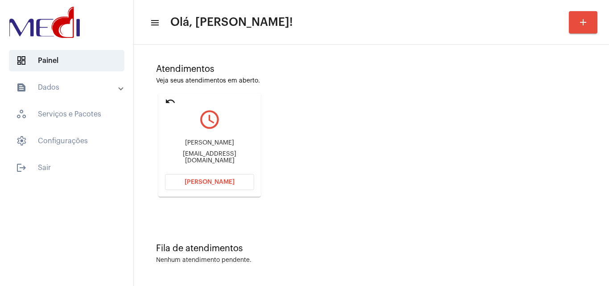
copy div "Thursu"
click at [226, 183] on span "Abrir Chamada" at bounding box center [210, 182] width 50 height 6
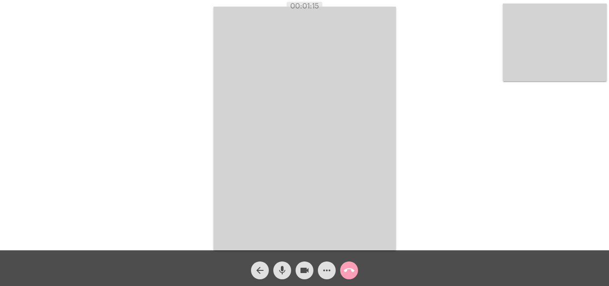
click at [352, 271] on mat-icon "call_end" at bounding box center [349, 270] width 11 height 11
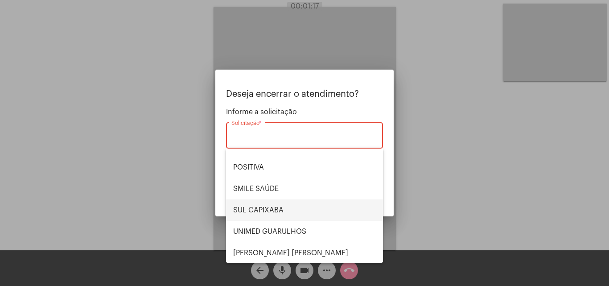
scroll to position [100, 0]
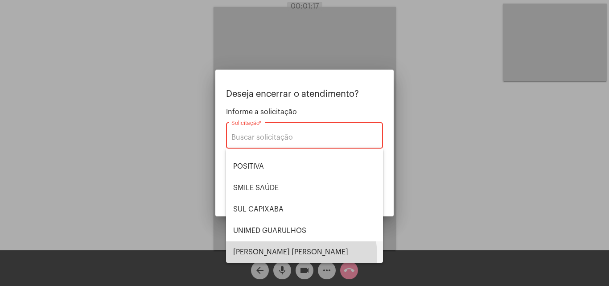
click at [278, 256] on span "VERA CRUZ" at bounding box center [304, 251] width 143 height 21
type input "VERA CRUZ"
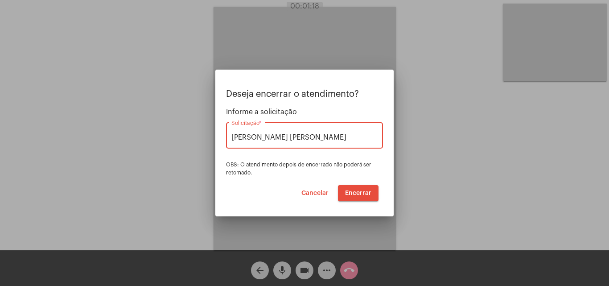
click at [360, 195] on span "Encerrar" at bounding box center [358, 193] width 26 height 6
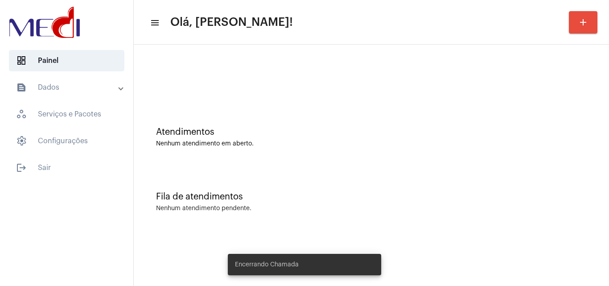
click at [311, 150] on div "Atendimentos Nenhum atendimento em aberto." at bounding box center [371, 132] width 467 height 65
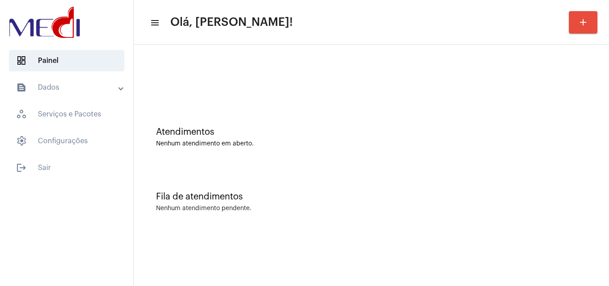
click at [280, 256] on mat-sidenav-content "menu Olá, [PERSON_NAME]! add Atendimentos Nenhum atendimento em aberto. Fila de…" at bounding box center [372, 143] width 476 height 286
